Goal: Information Seeking & Learning: Learn about a topic

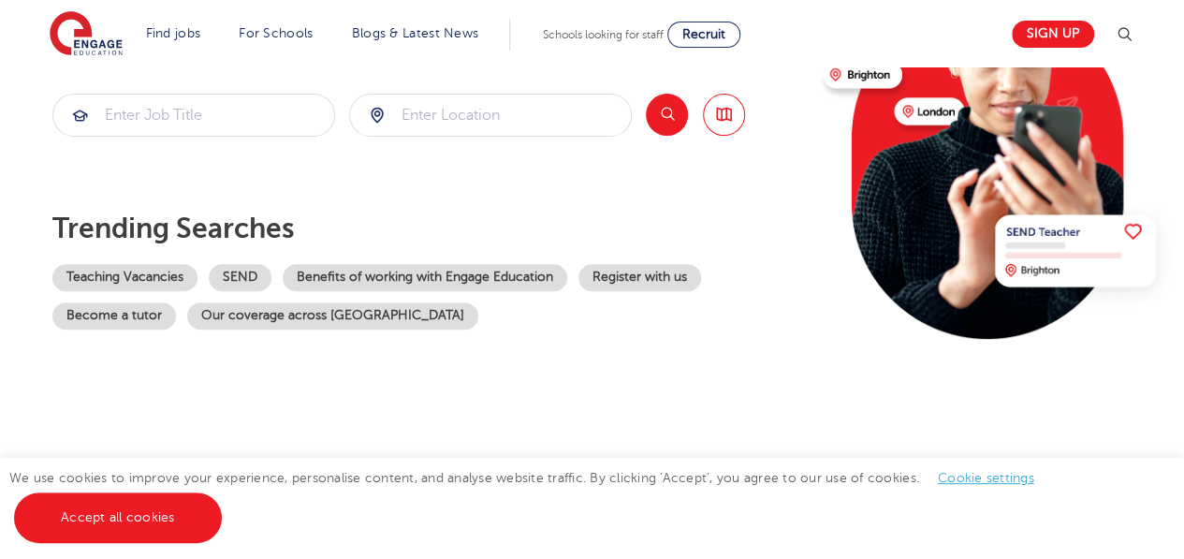
scroll to position [225, 0]
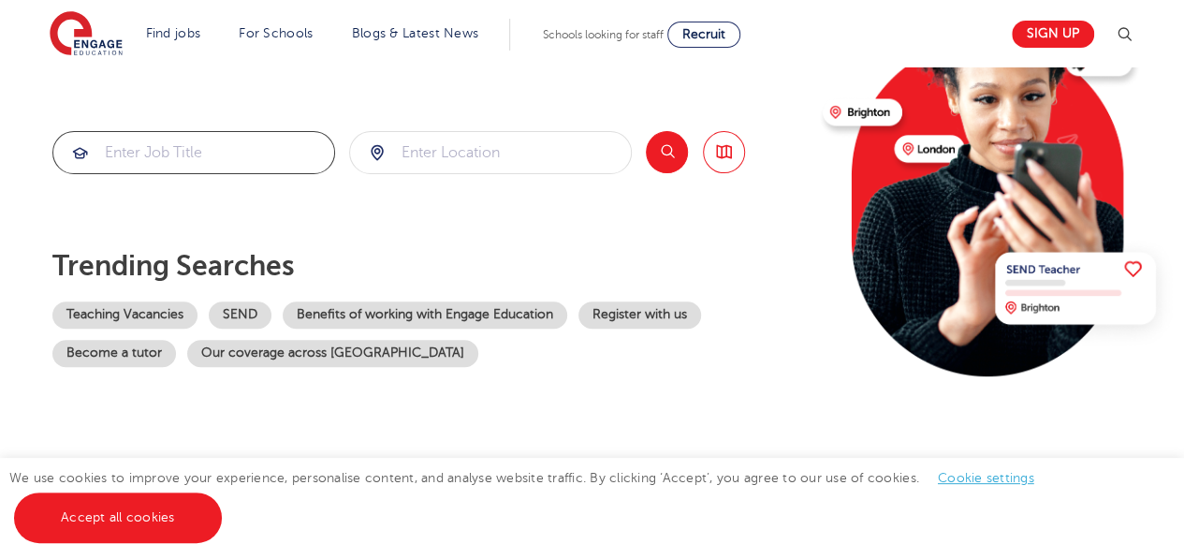
click at [161, 168] on input "search" at bounding box center [193, 152] width 281 height 41
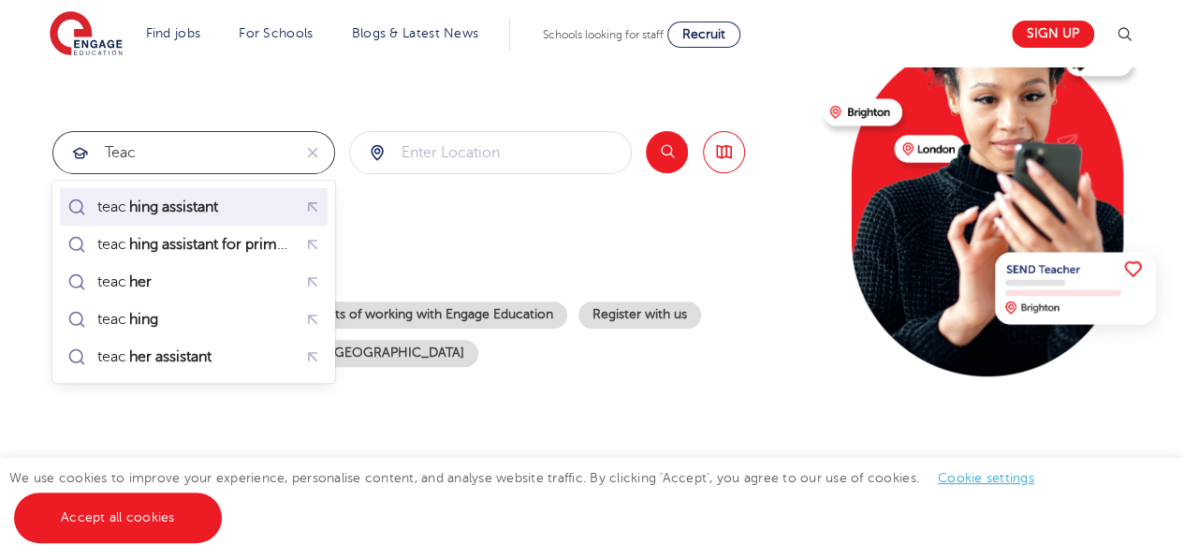
click at [164, 212] on mark "hing assistant" at bounding box center [173, 207] width 95 height 22
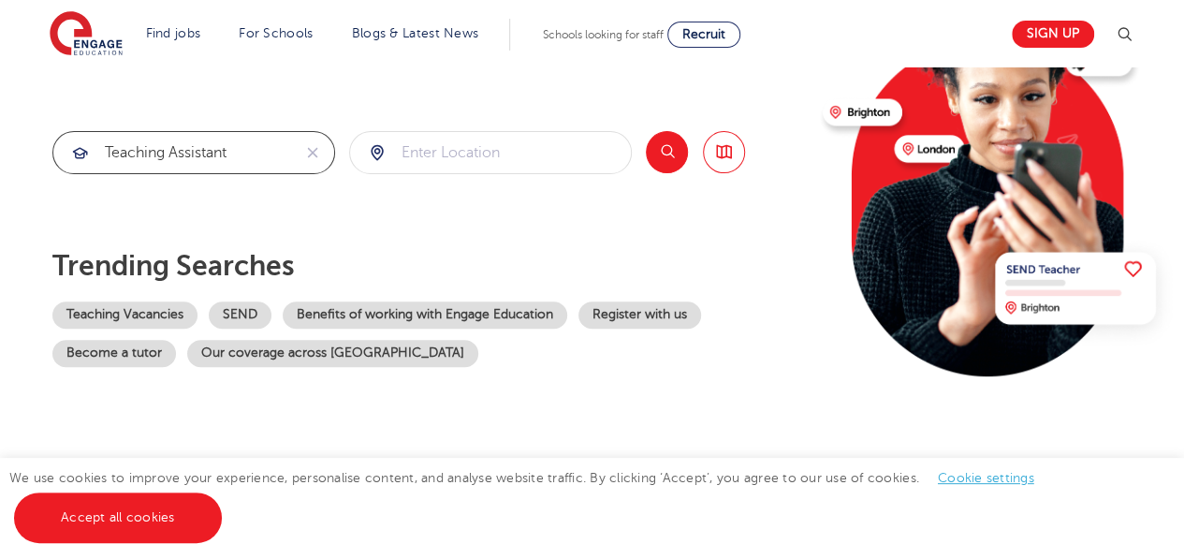
type input "teaching assistant"
click at [458, 149] on input "search" at bounding box center [490, 152] width 281 height 41
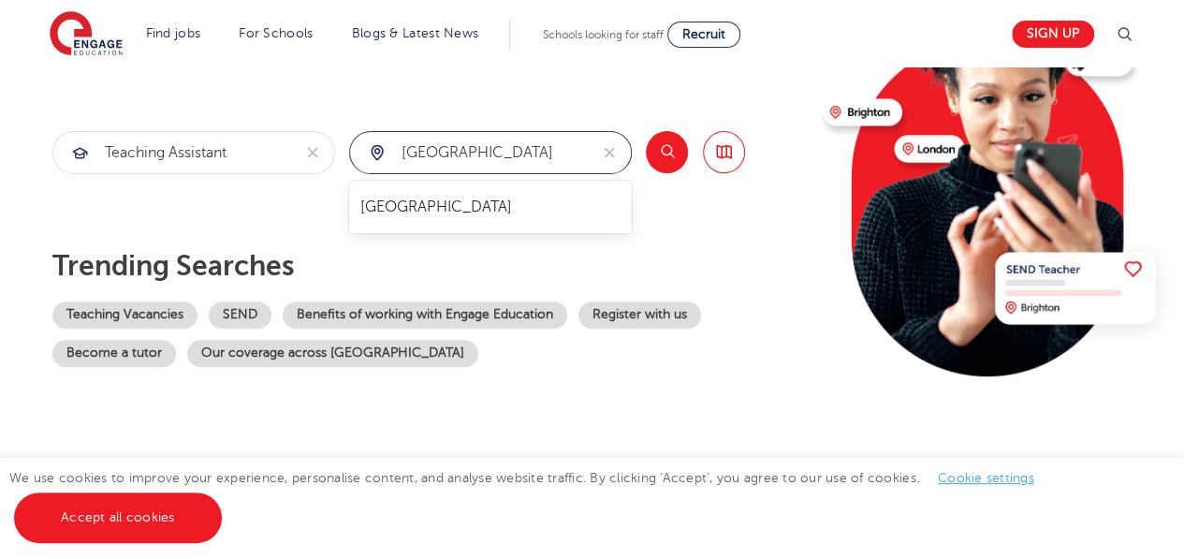
type input "[GEOGRAPHIC_DATA]"
click button "Submit" at bounding box center [0, 0] width 0 height 0
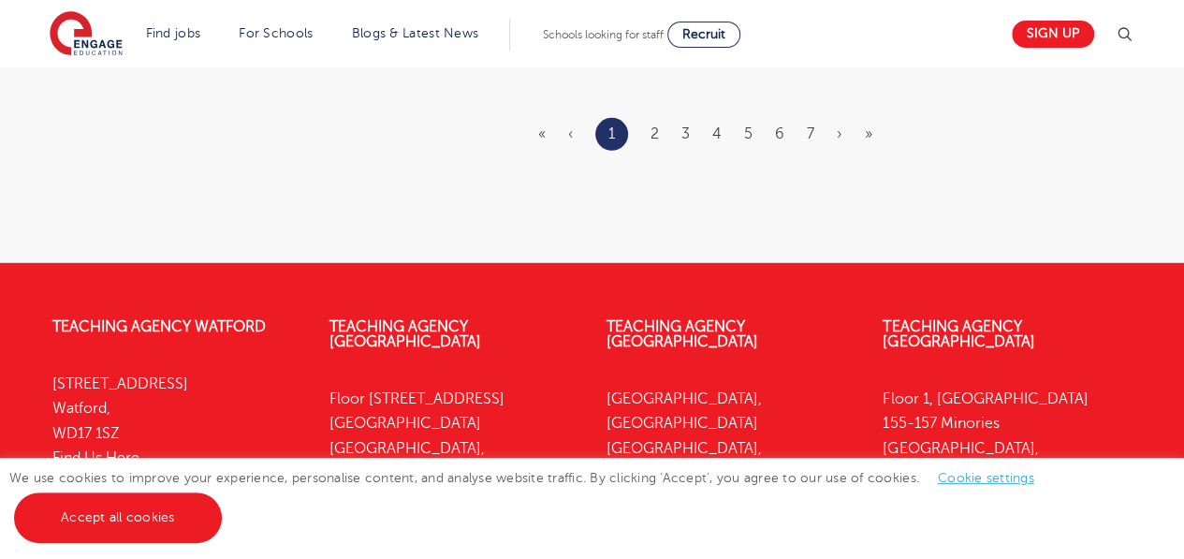
scroll to position [2546, 0]
